Goal: Information Seeking & Learning: Learn about a topic

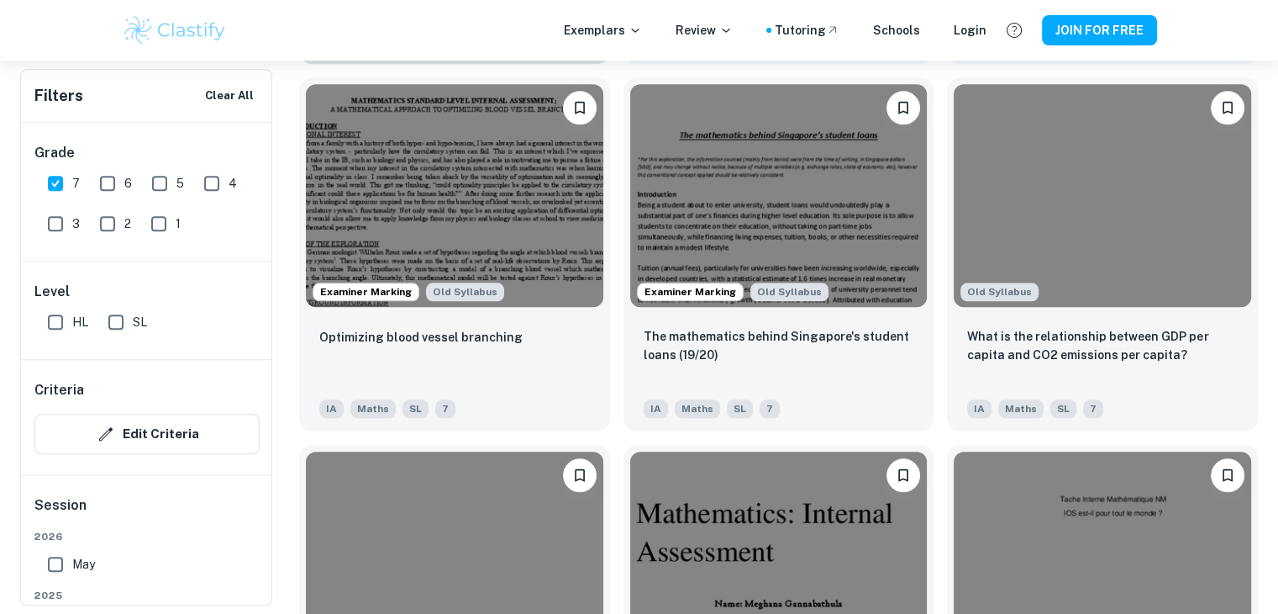
scroll to position [1639, 0]
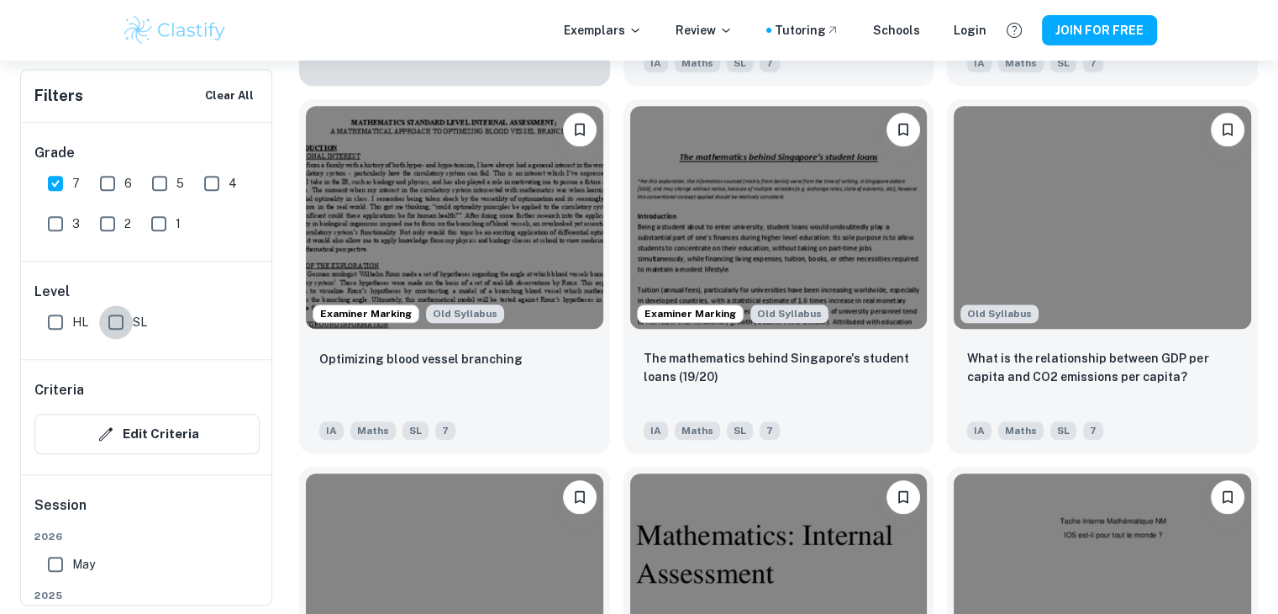
click at [119, 316] on input "SL" at bounding box center [116, 322] width 34 height 34
checkbox input "true"
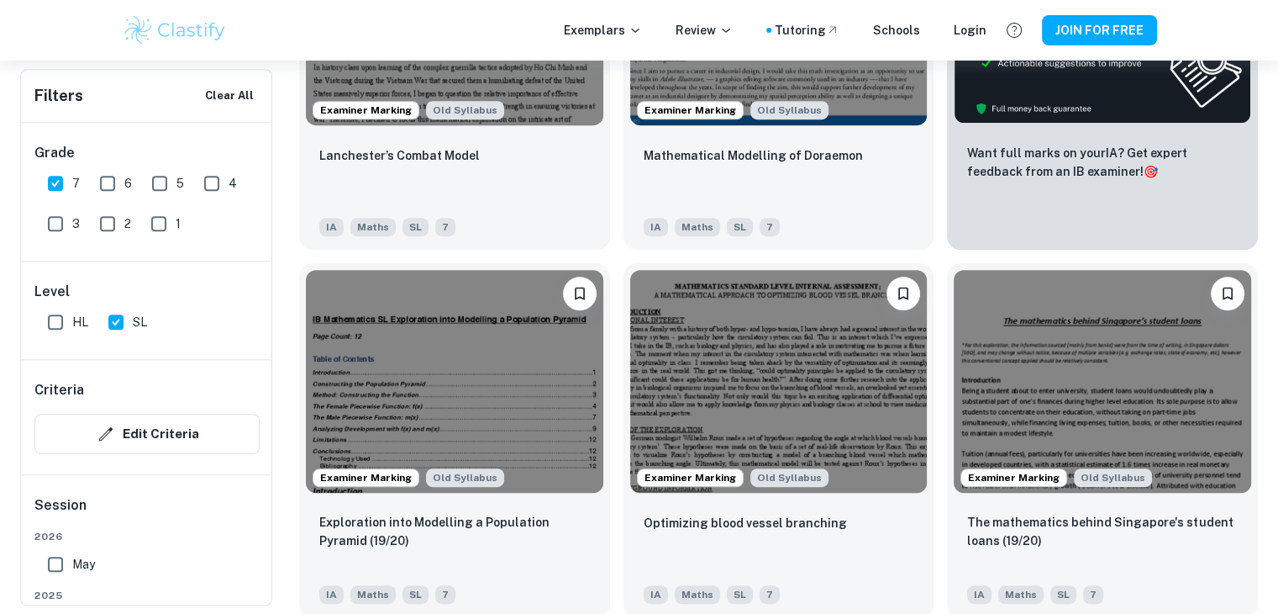
scroll to position [740, 0]
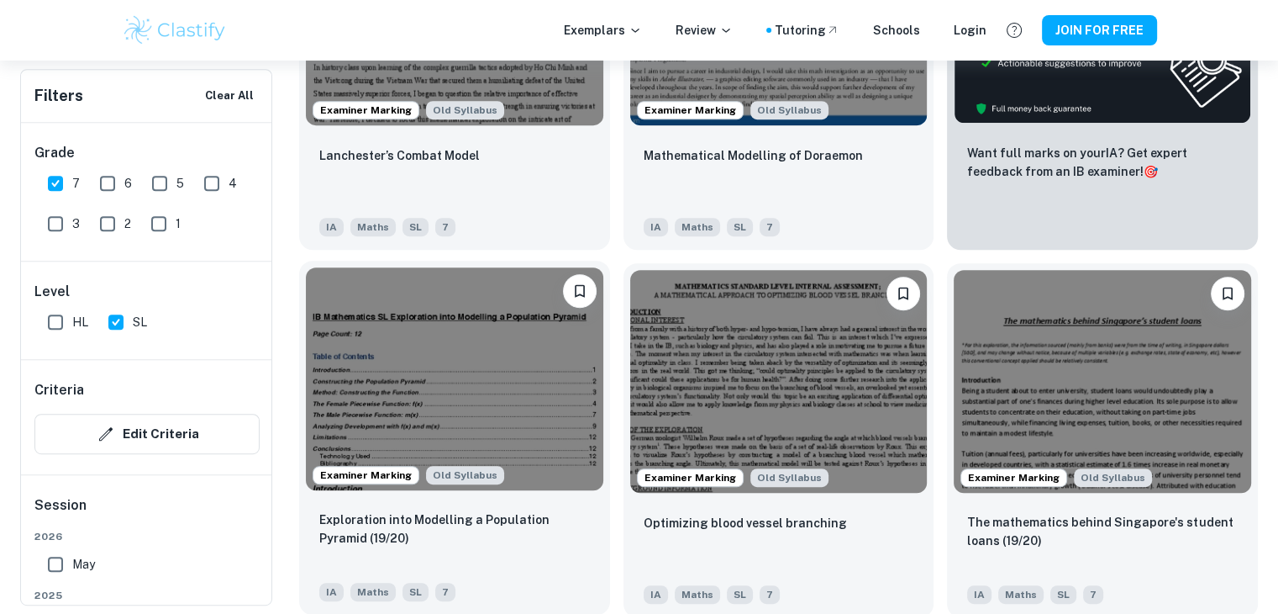
click at [482, 372] on img at bounding box center [455, 378] width 298 height 223
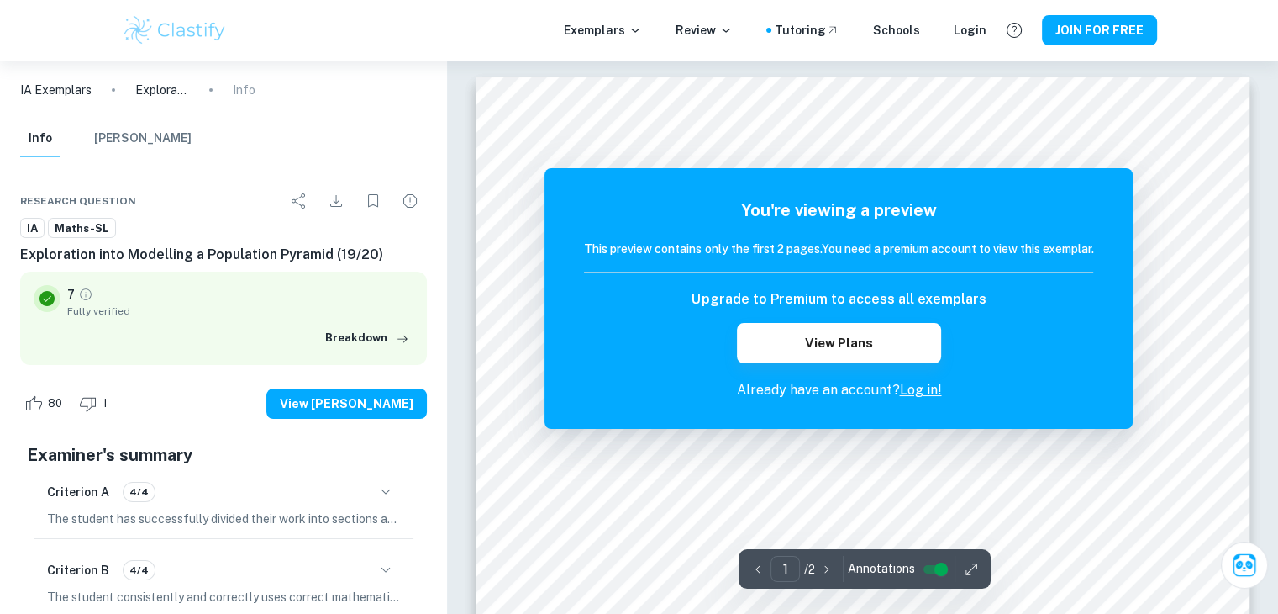
click at [922, 390] on link "Log in!" at bounding box center [920, 390] width 42 height 16
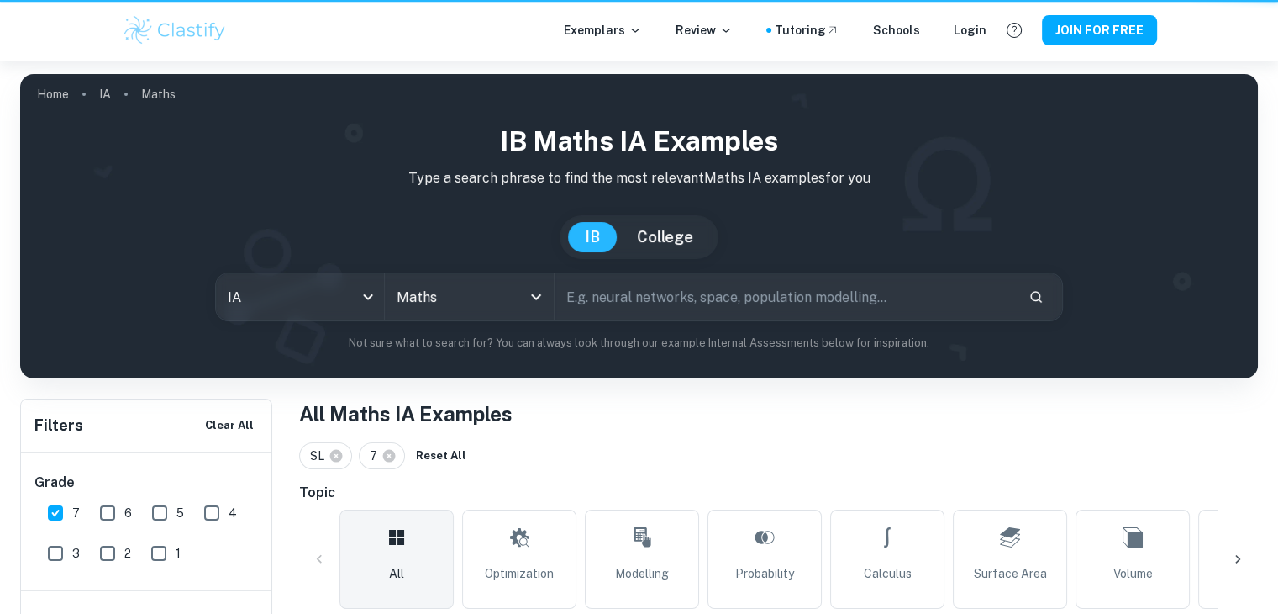
scroll to position [740, 0]
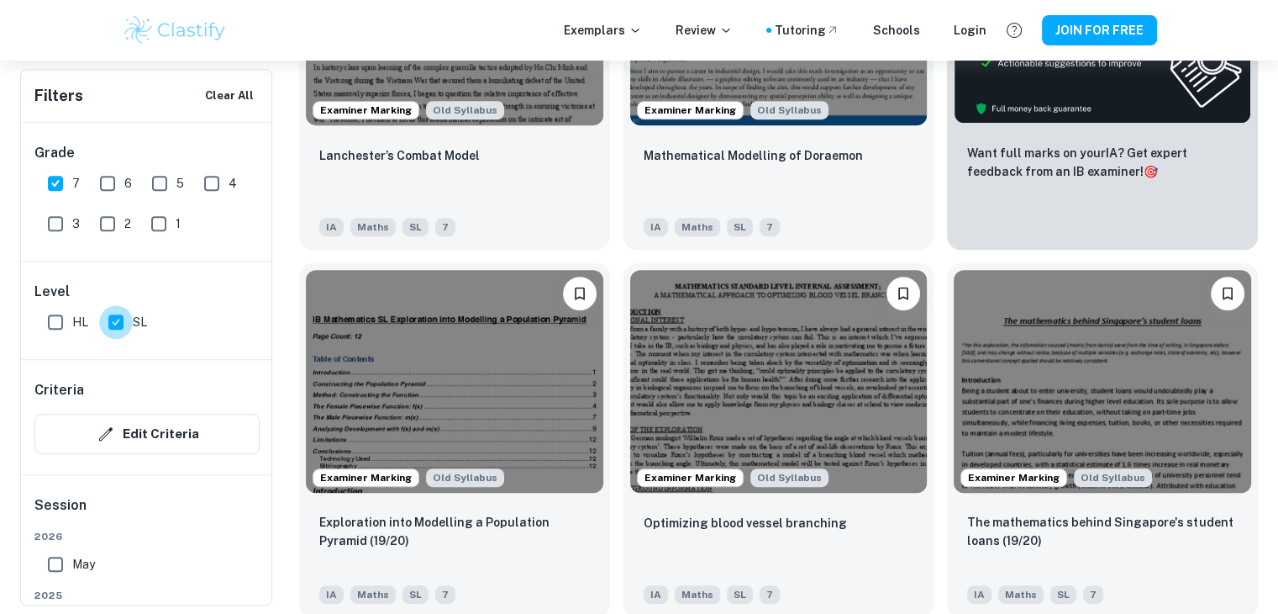
click at [124, 324] on input "SL" at bounding box center [116, 322] width 34 height 34
checkbox input "false"
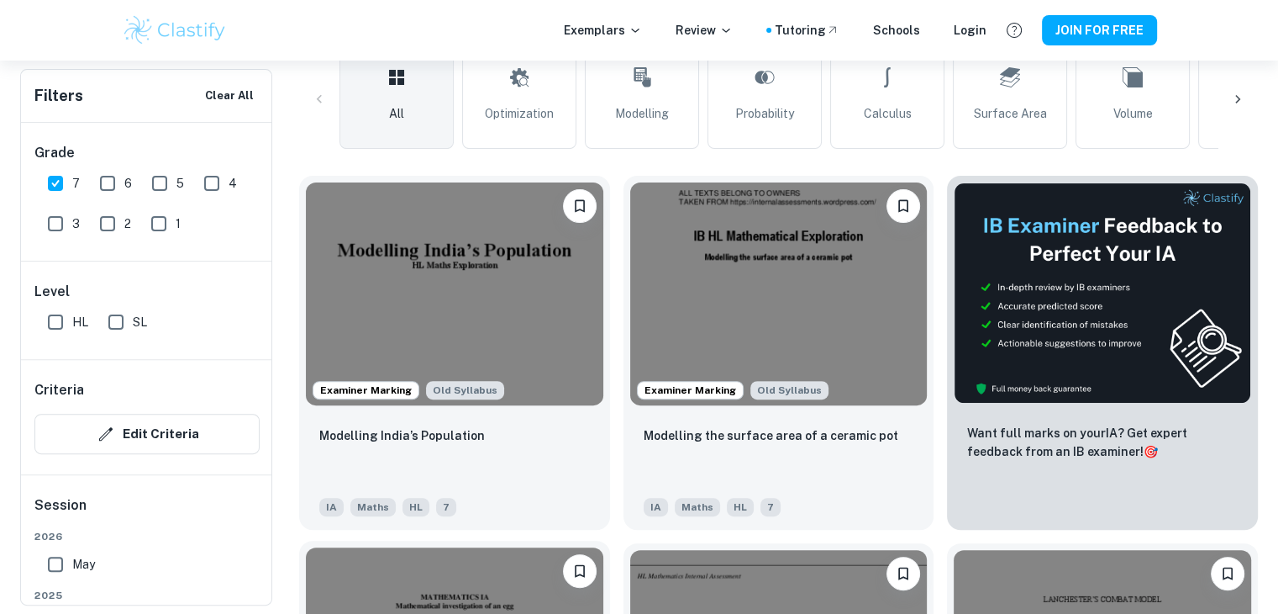
scroll to position [459, 0]
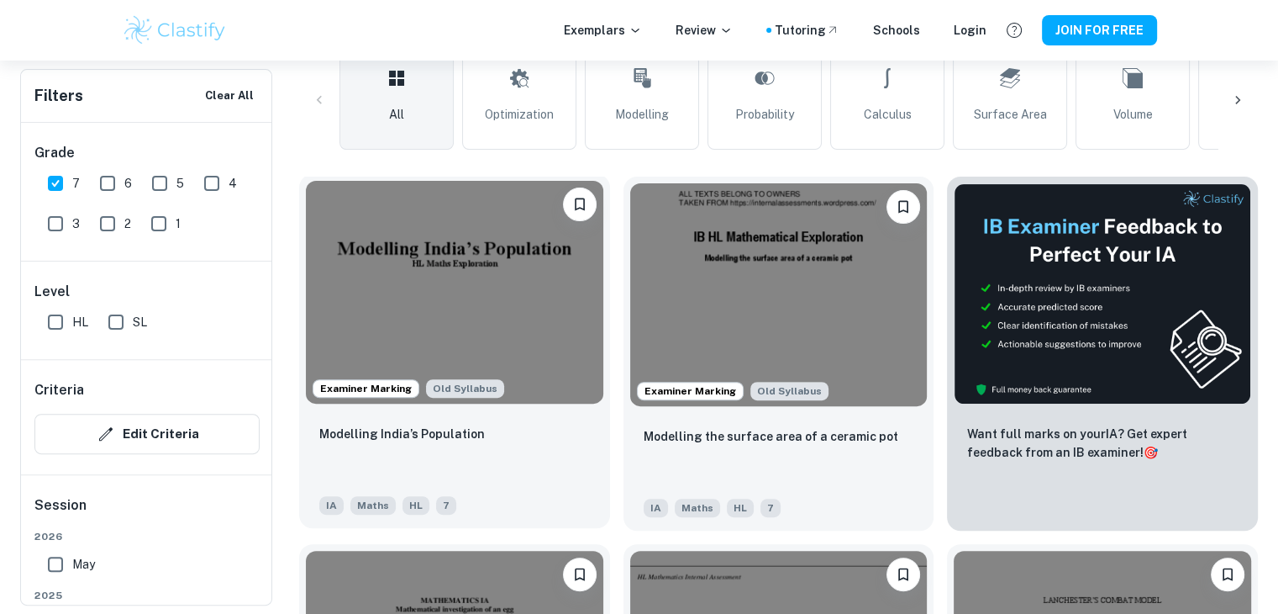
click at [483, 264] on img at bounding box center [455, 292] width 298 height 223
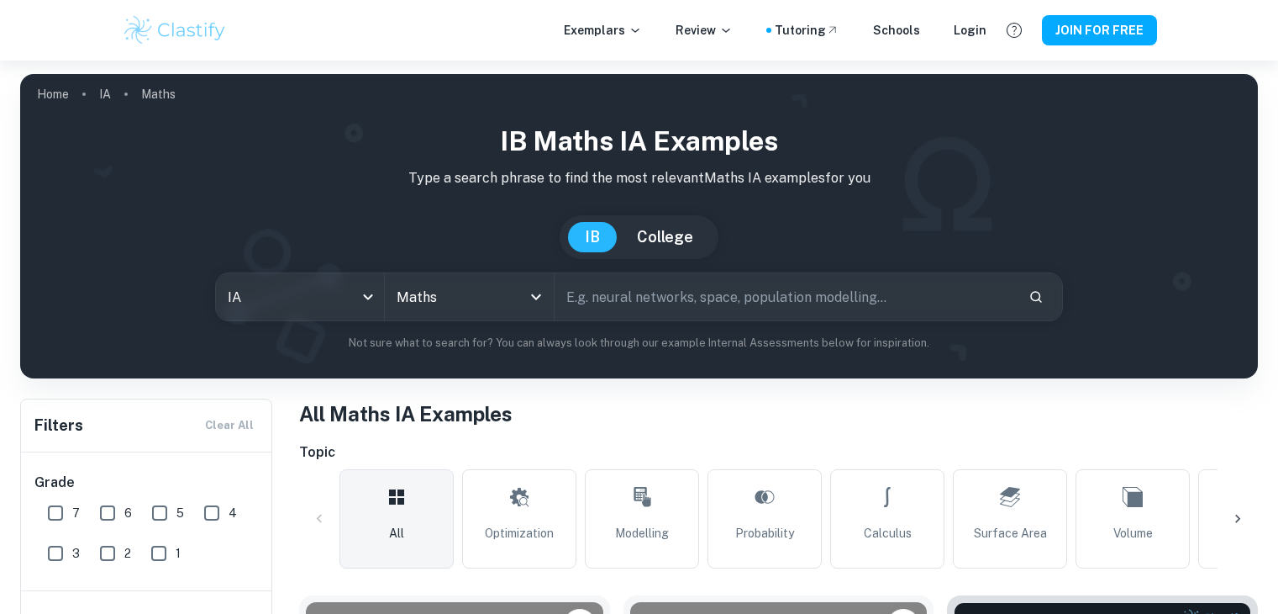
scroll to position [422, 0]
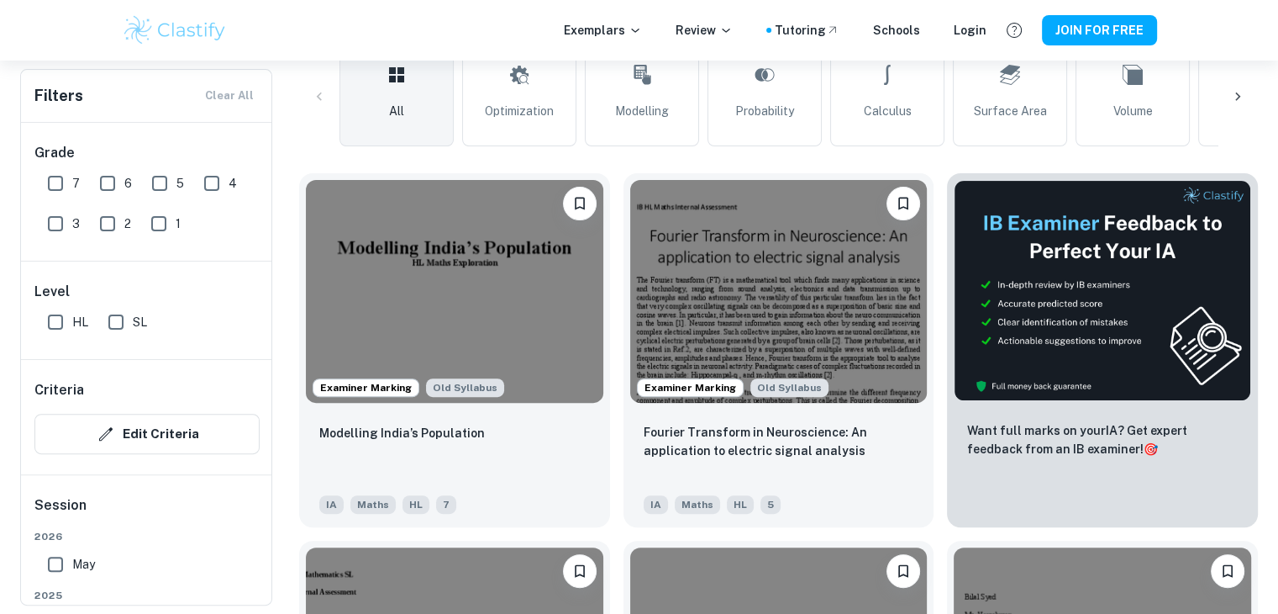
click at [514, 259] on img at bounding box center [455, 291] width 298 height 223
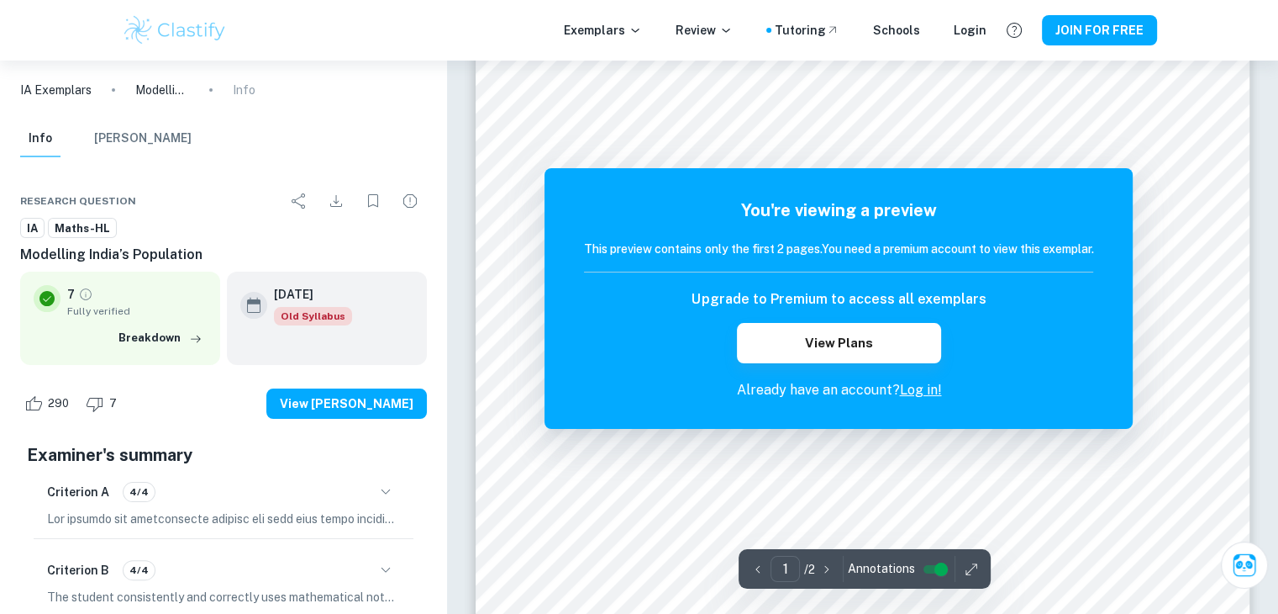
scroll to position [252, 0]
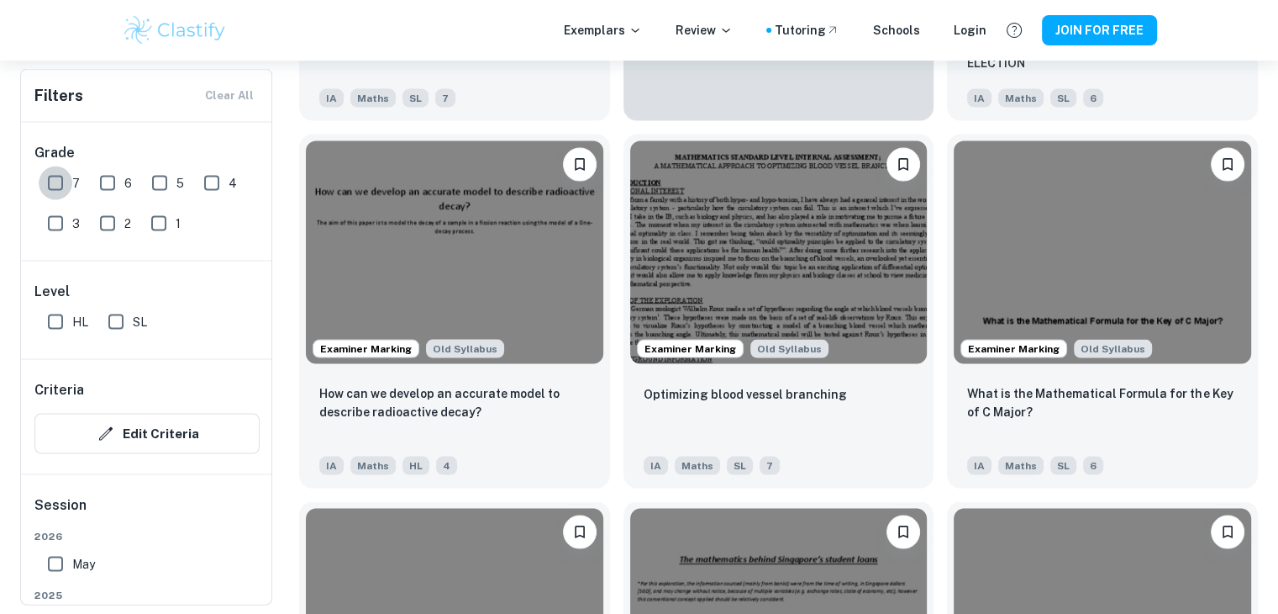
click at [59, 187] on input "7" at bounding box center [56, 183] width 34 height 34
checkbox input "true"
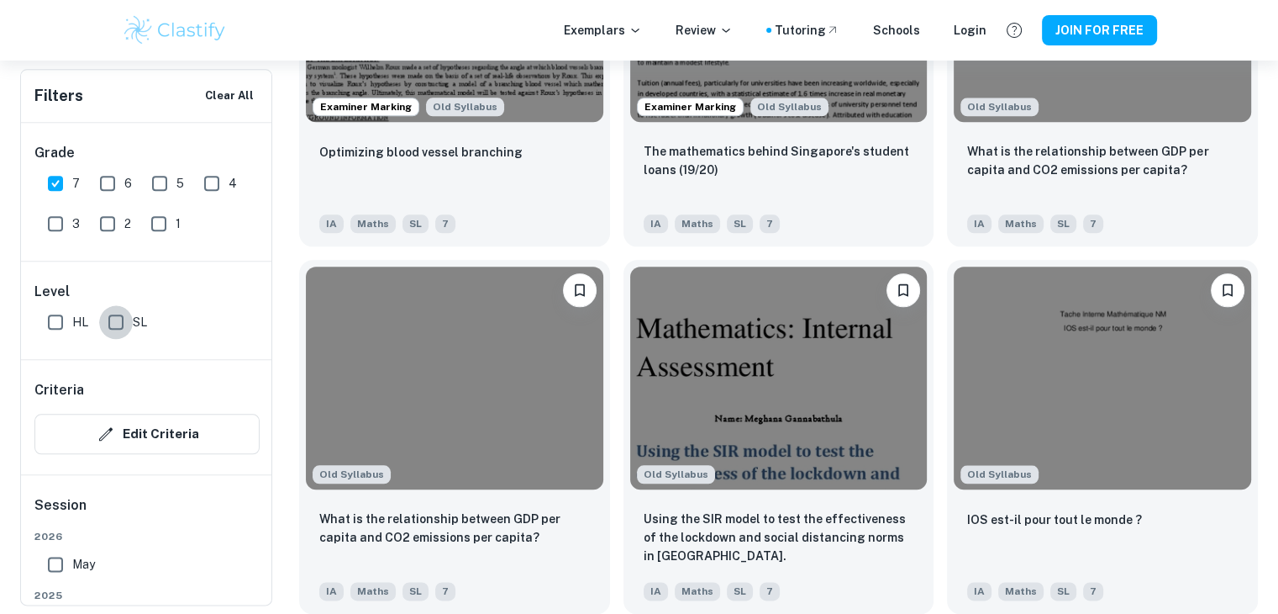
click at [114, 319] on input "SL" at bounding box center [116, 322] width 34 height 34
checkbox input "true"
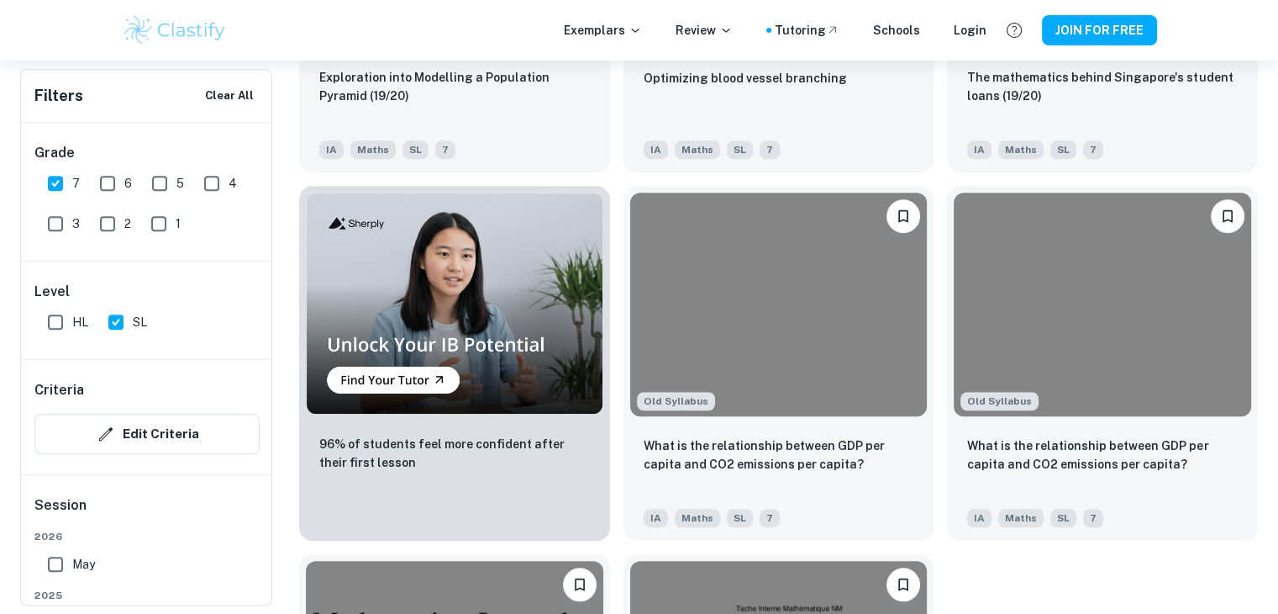
scroll to position [1177, 0]
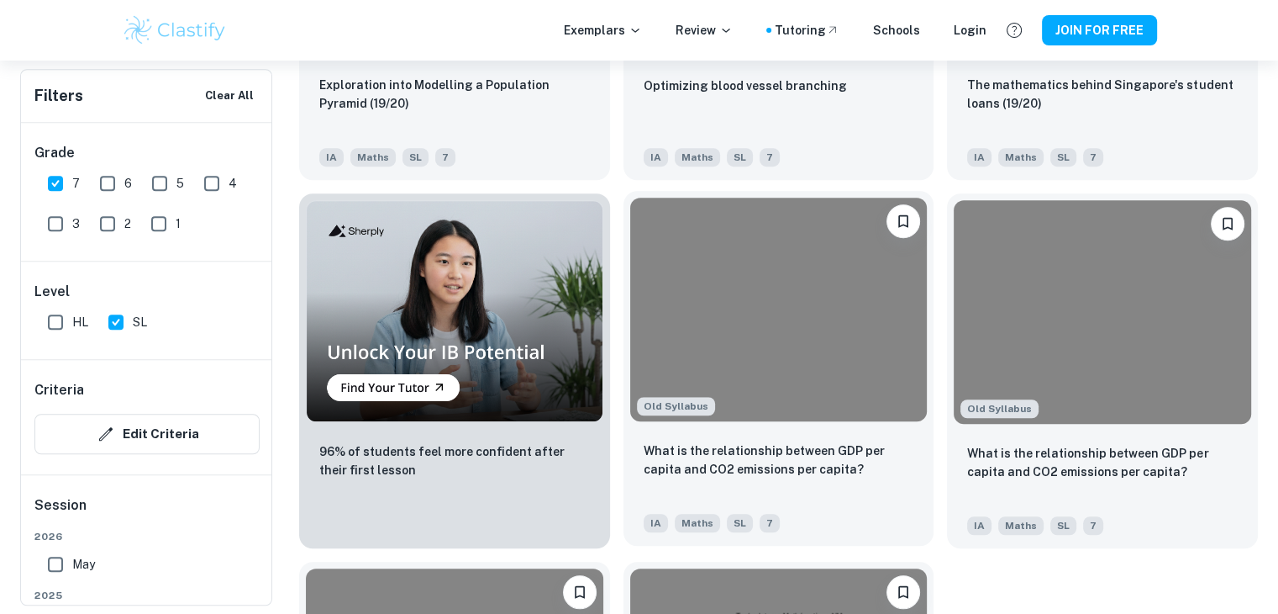
click at [817, 415] on img at bounding box center [779, 309] width 298 height 223
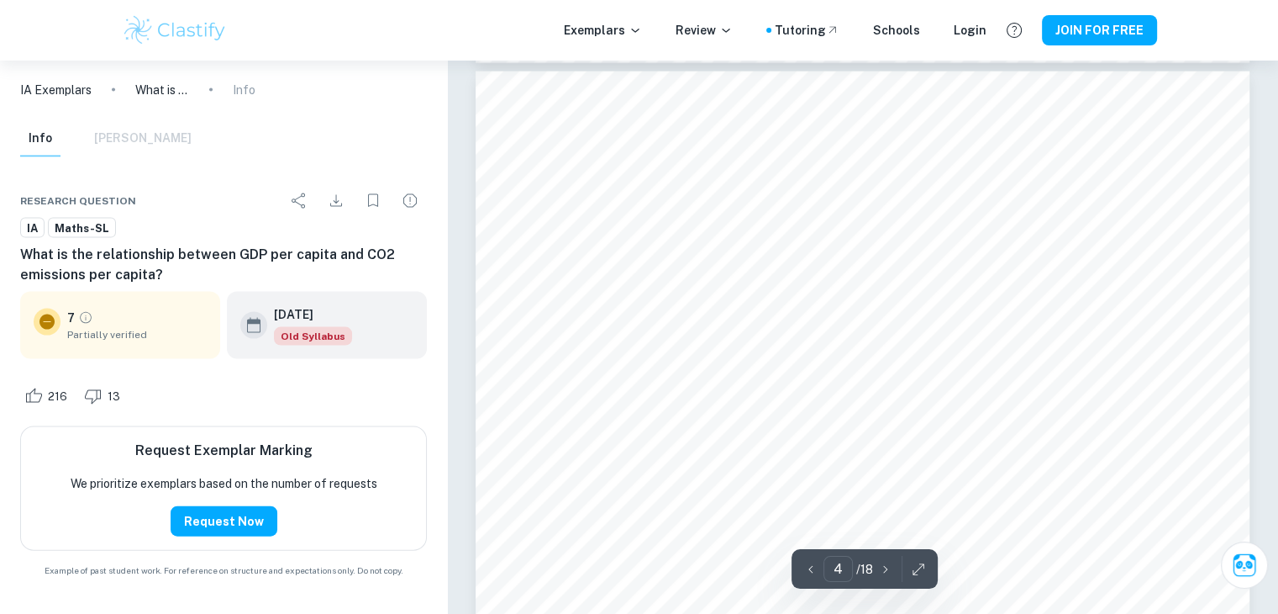
scroll to position [3567, 0]
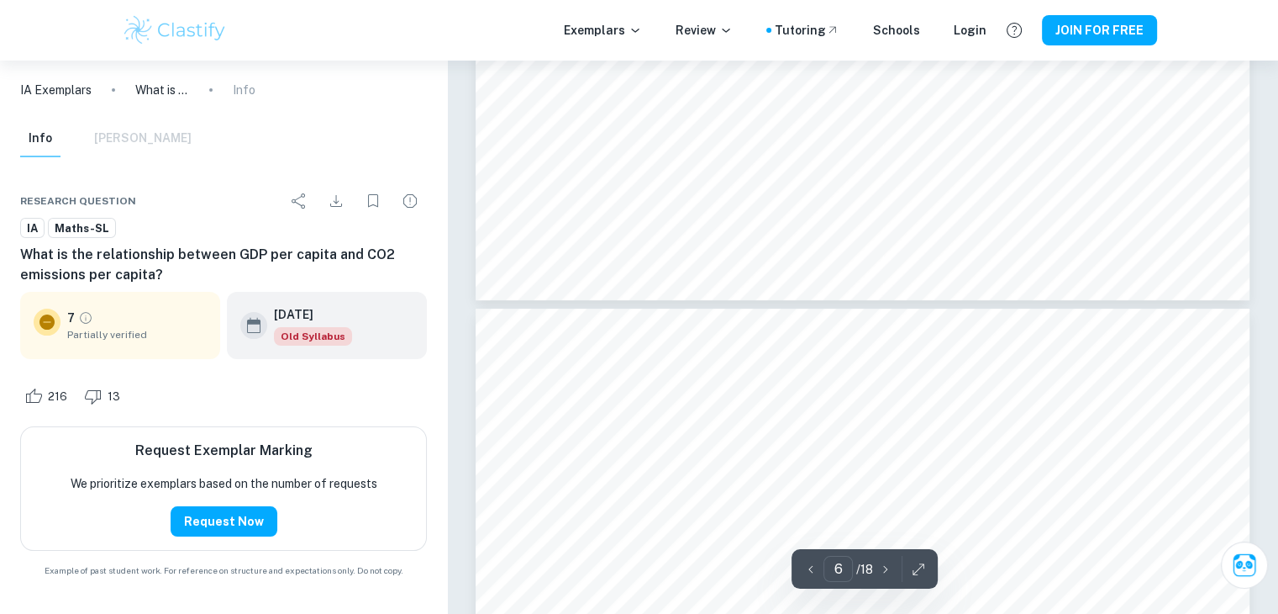
type input "7"
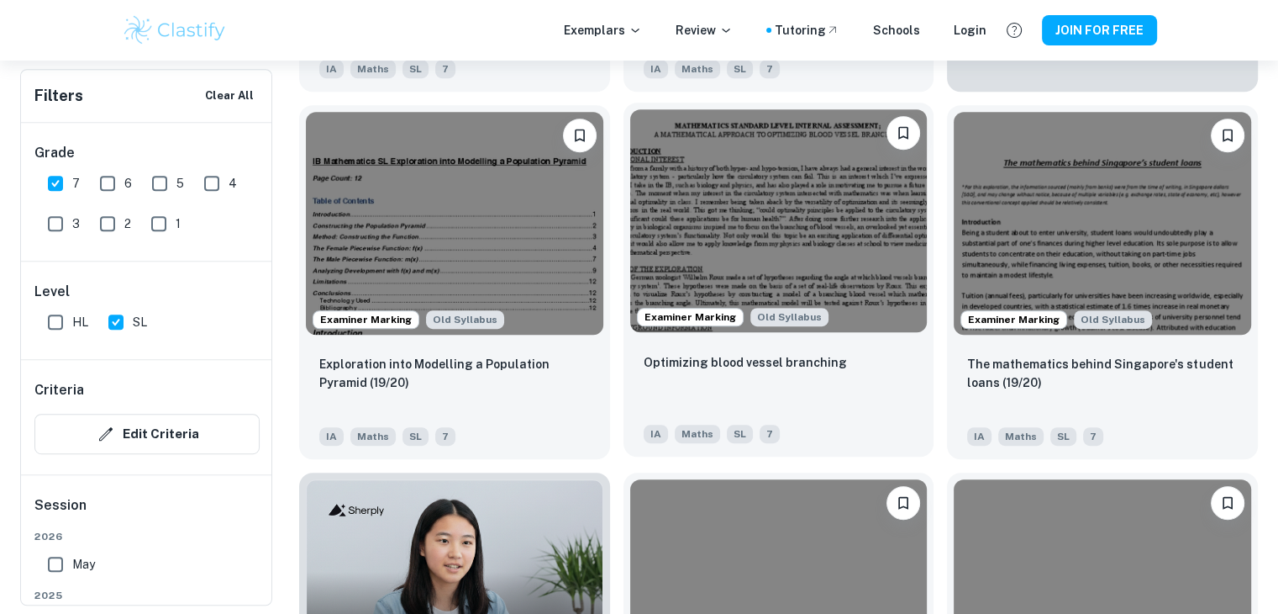
scroll to position [861, 0]
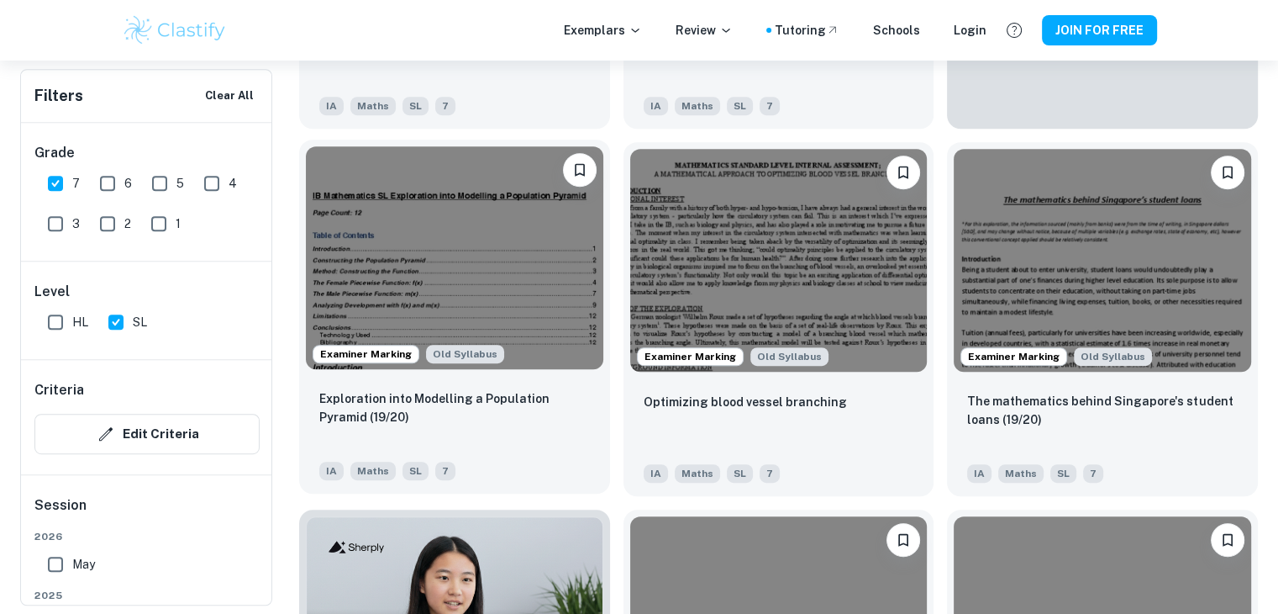
click at [480, 282] on img at bounding box center [455, 257] width 298 height 223
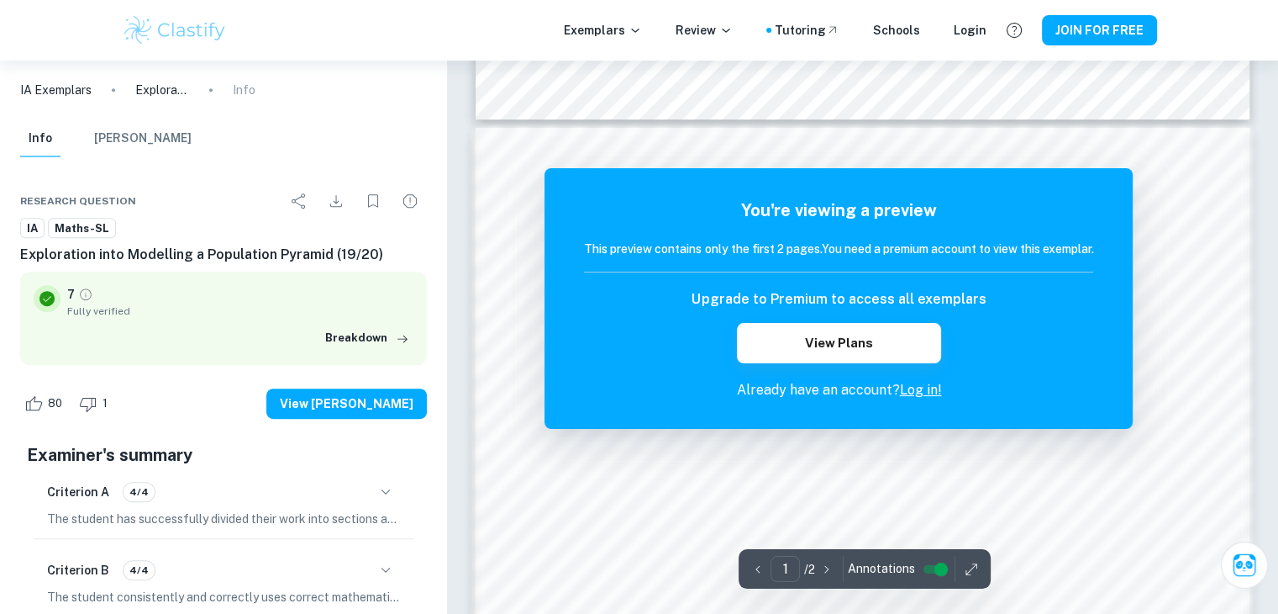
scroll to position [1015, 0]
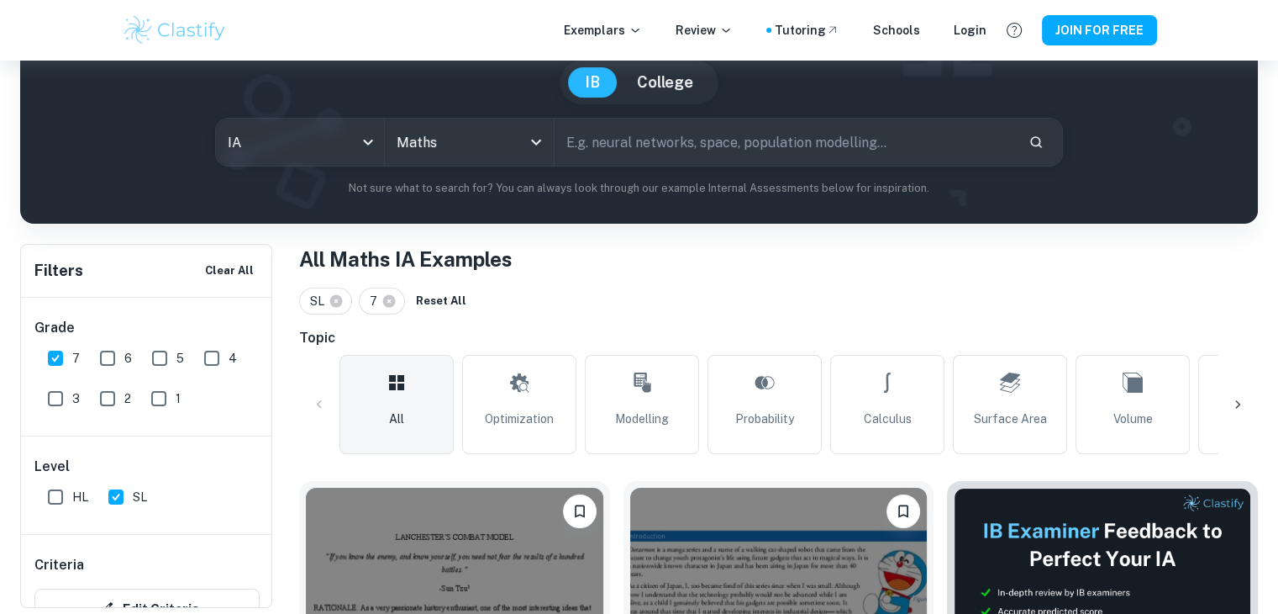
scroll to position [154, 0]
